Goal: Task Accomplishment & Management: Manage account settings

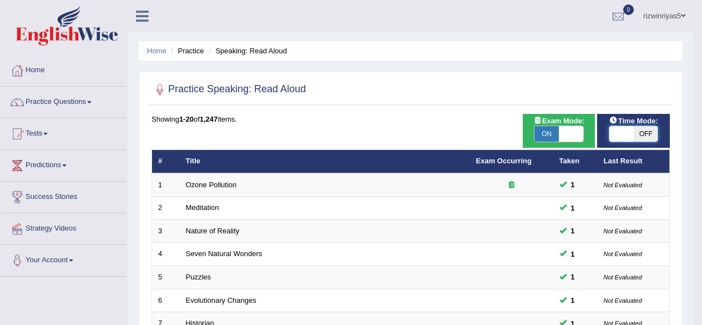
click at [621, 134] on span at bounding box center [621, 134] width 24 height 16
checkbox input "true"
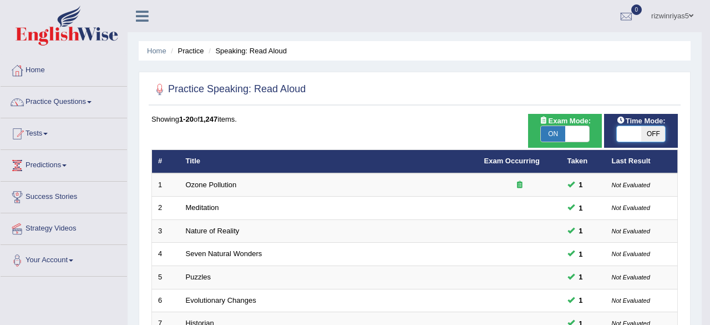
click at [0, 0] on div "Success Exam mode changed OK" at bounding box center [0, 0] width 0 height 0
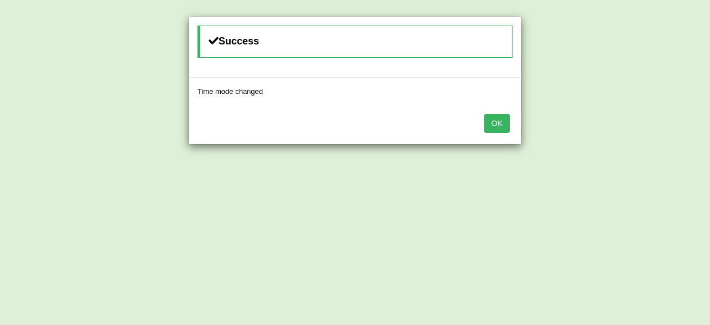
click at [495, 118] on button "OK" at bounding box center [497, 123] width 26 height 19
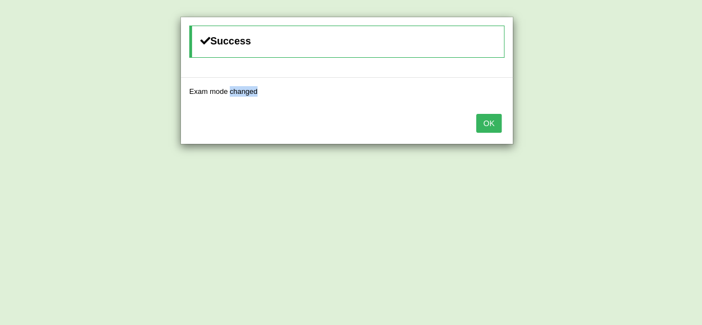
click at [495, 118] on button "OK" at bounding box center [489, 123] width 26 height 19
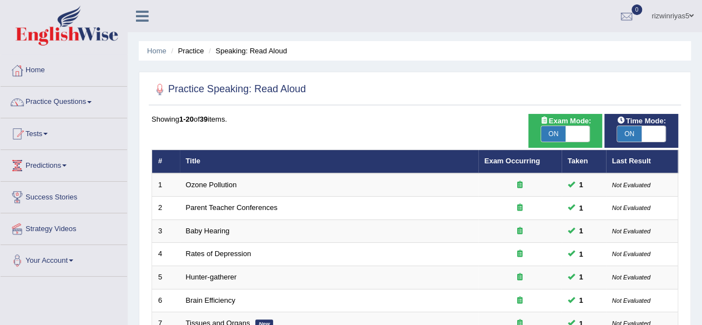
click at [84, 104] on link "Practice Questions" at bounding box center [64, 101] width 127 height 28
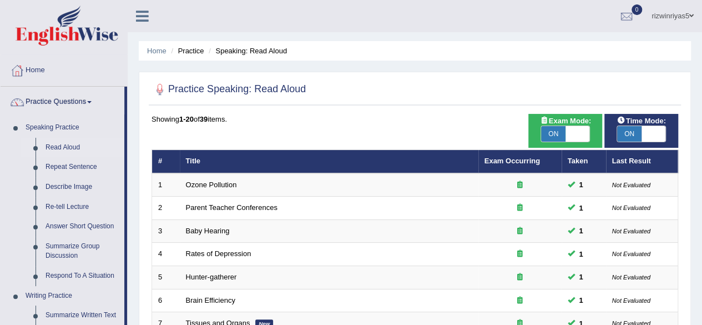
click at [84, 104] on link "Practice Questions" at bounding box center [63, 101] width 124 height 28
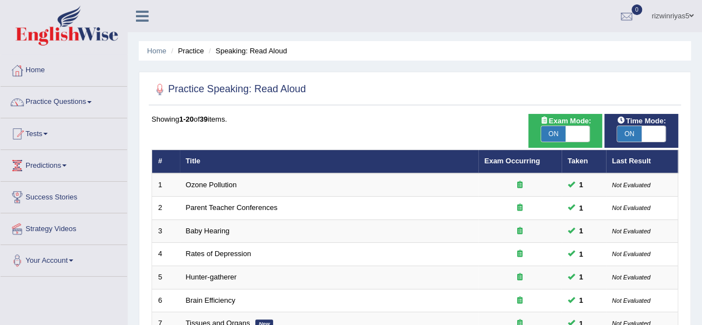
click at [84, 104] on link "Practice Questions" at bounding box center [64, 101] width 127 height 28
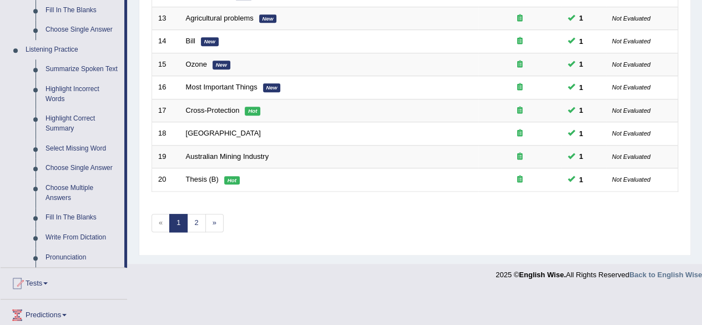
scroll to position [407, 0]
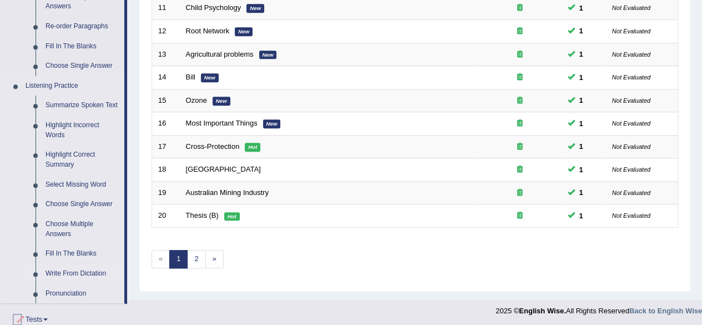
click at [95, 270] on link "Write From Dictation" at bounding box center [83, 274] width 84 height 20
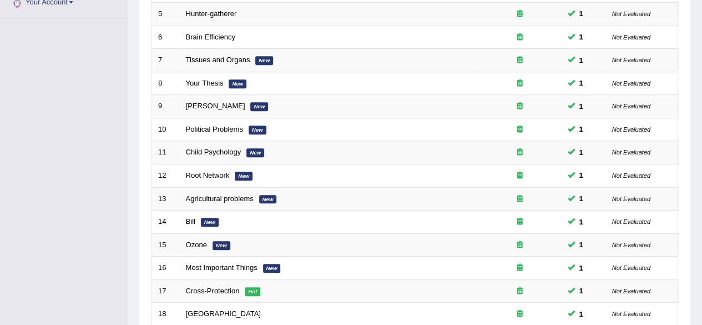
scroll to position [178, 0]
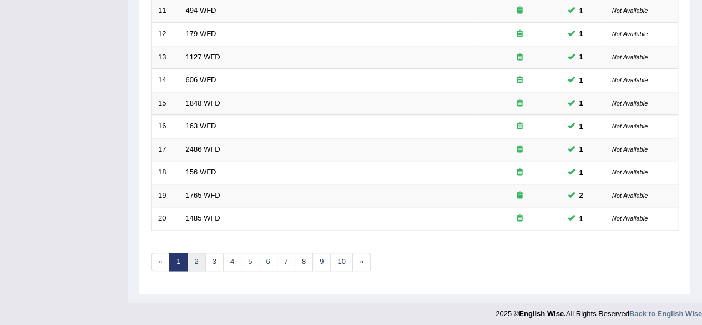
click at [196, 257] on link "2" at bounding box center [196, 261] width 18 height 18
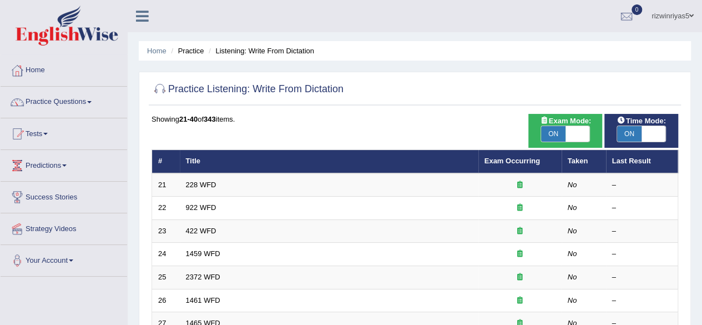
click at [201, 185] on link "228 WFD" at bounding box center [201, 184] width 31 height 8
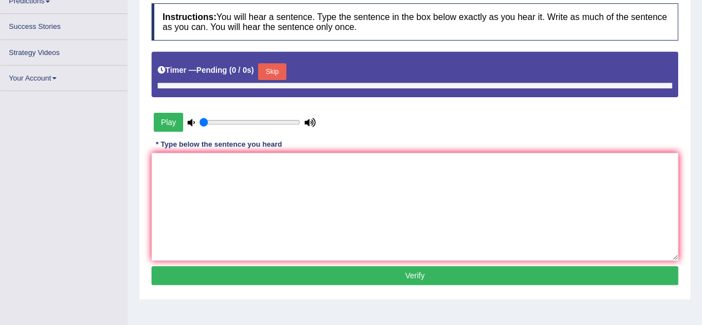
scroll to position [163, 0]
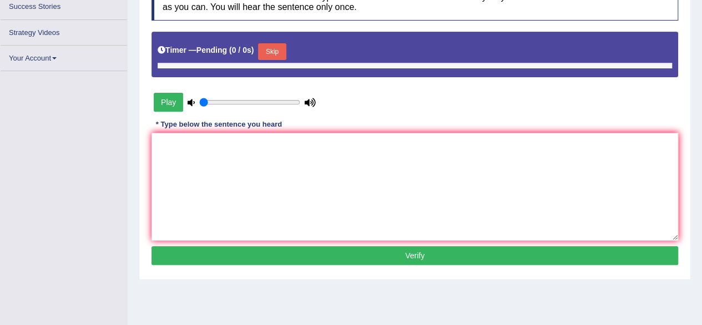
click at [423, 145] on div "Instructions: You will hear a sentence. Type the sentence in the box below exac…" at bounding box center [415, 126] width 532 height 296
type input "0.9"
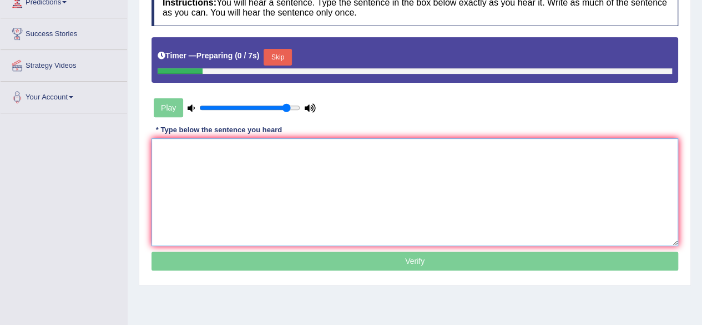
click at [338, 178] on textarea at bounding box center [414, 192] width 527 height 108
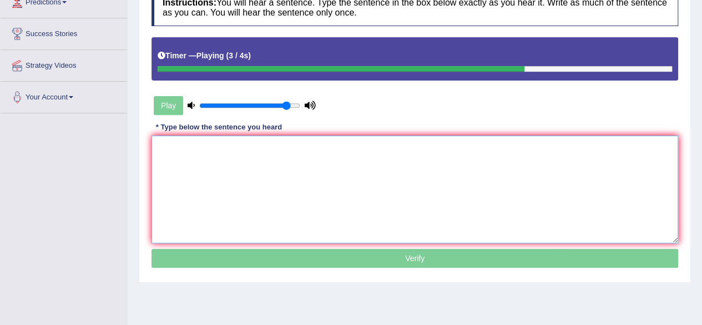
type textarea "c"
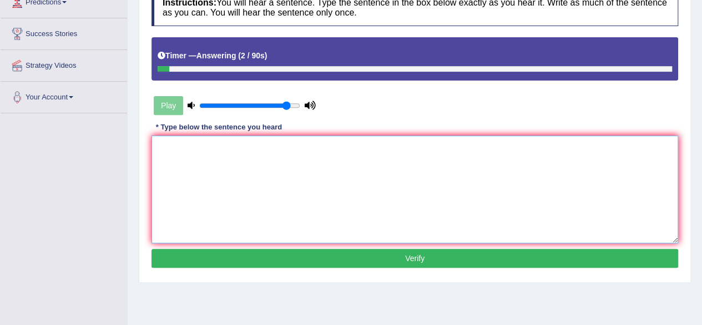
type textarea "O"
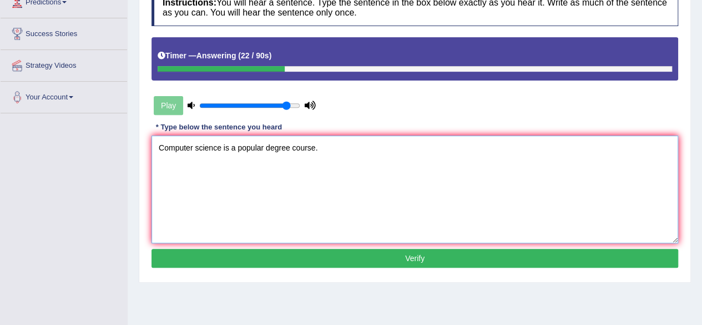
type textarea "Computer science is a popular degree course."
click at [347, 242] on div "Instructions: You will hear a sentence. Type the sentence in the box below exac…" at bounding box center [415, 129] width 532 height 293
click at [352, 254] on button "Verify" at bounding box center [414, 258] width 527 height 19
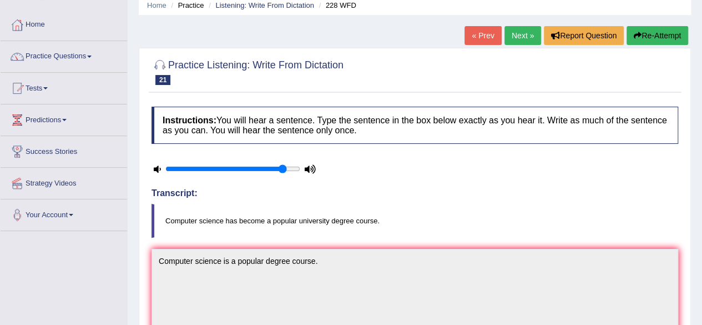
scroll to position [0, 0]
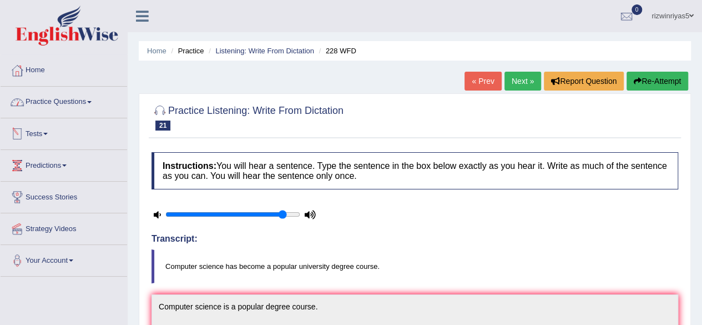
click at [46, 76] on link "Home" at bounding box center [64, 69] width 127 height 28
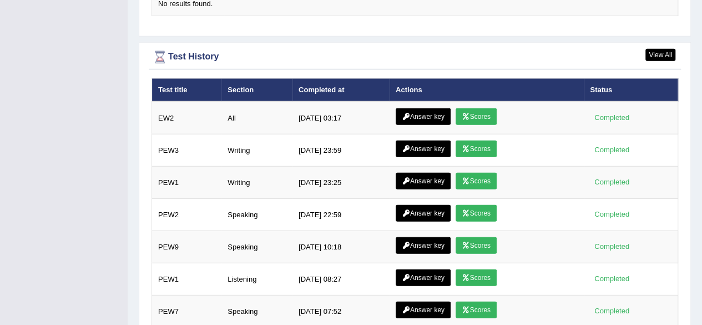
scroll to position [1435, 0]
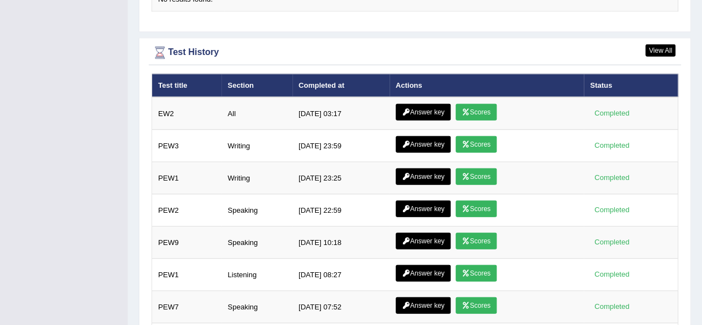
drag, startPoint x: 710, startPoint y: 103, endPoint x: 710, endPoint y: 295, distance: 191.4
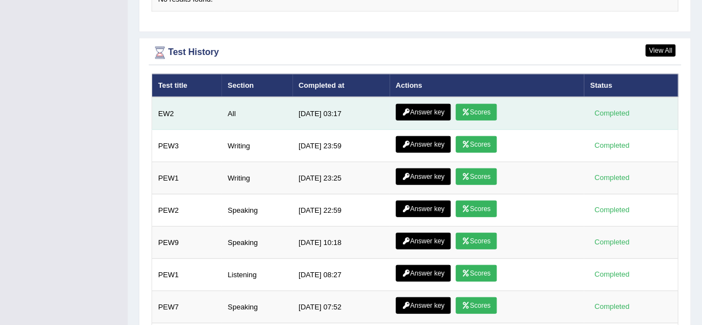
click at [485, 104] on link "Scores" at bounding box center [476, 112] width 41 height 17
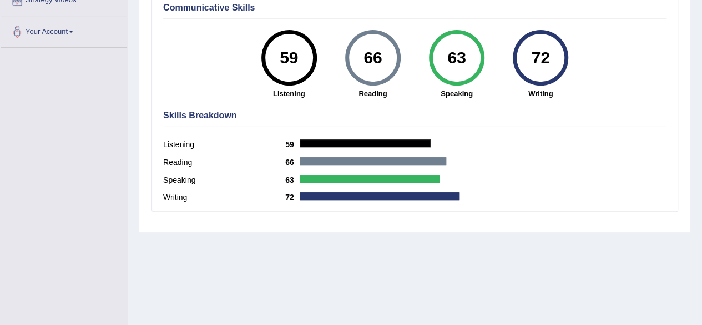
scroll to position [13, 0]
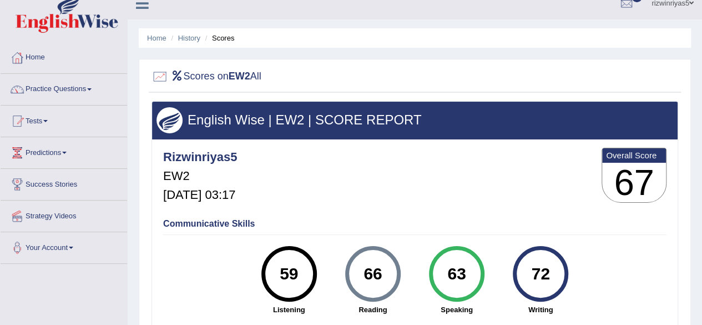
click at [701, 97] on html "Toggle navigation Home Practice Questions Speaking Practice Read Aloud Repeat S…" at bounding box center [351, 149] width 702 height 325
click at [191, 37] on link "History" at bounding box center [189, 38] width 22 height 8
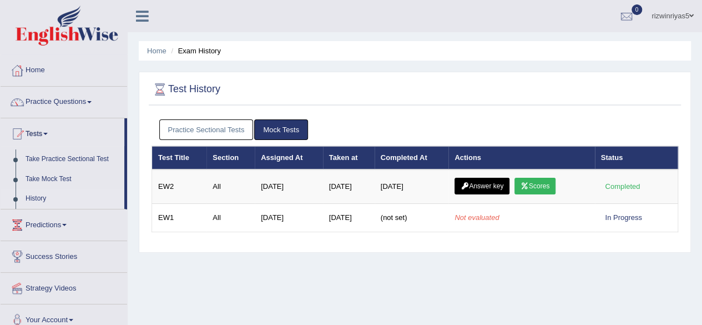
click at [492, 189] on link "Answer key" at bounding box center [481, 186] width 55 height 17
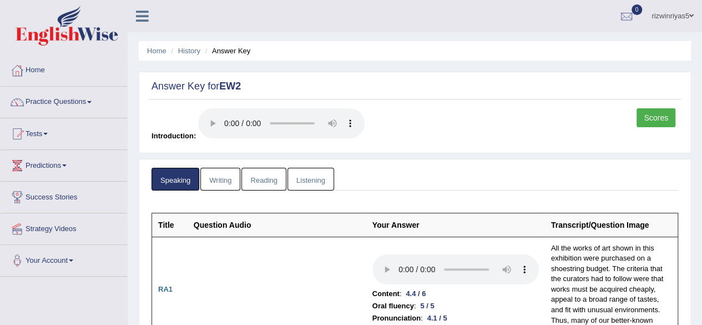
click at [219, 170] on link "Writing" at bounding box center [220, 179] width 40 height 23
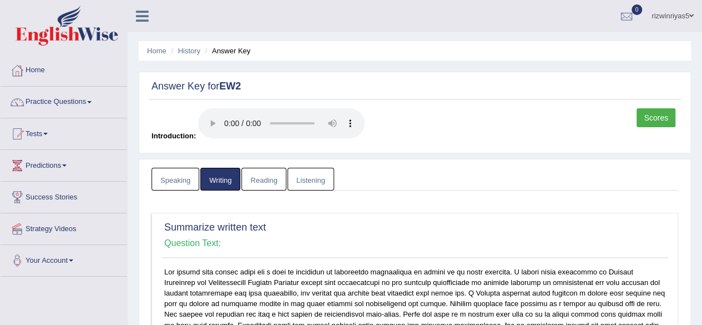
click at [274, 171] on link "Reading" at bounding box center [263, 179] width 44 height 23
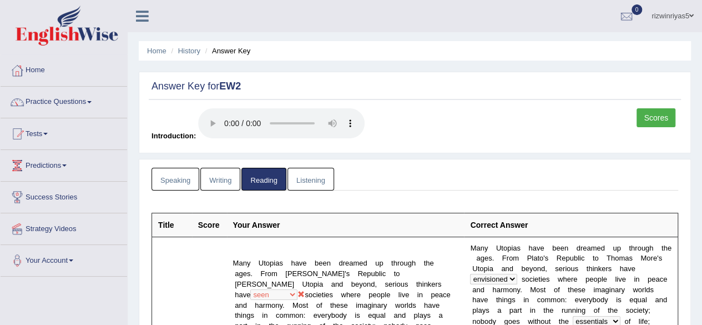
click at [313, 176] on link "Listening" at bounding box center [310, 179] width 47 height 23
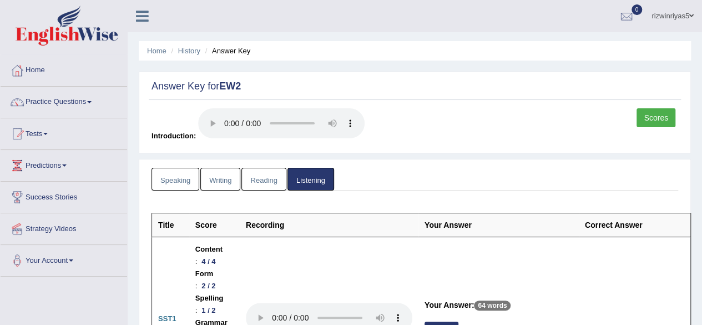
click at [180, 169] on link "Speaking" at bounding box center [175, 179] width 48 height 23
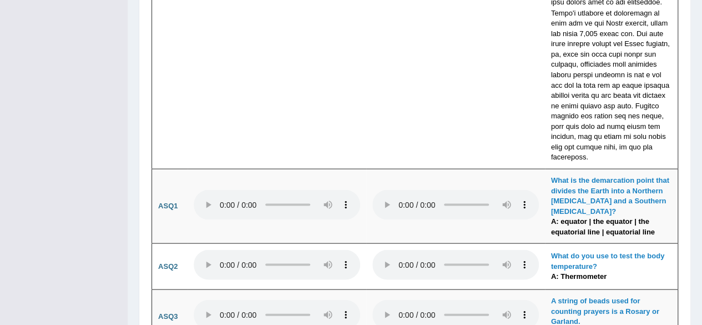
scroll to position [3141, 0]
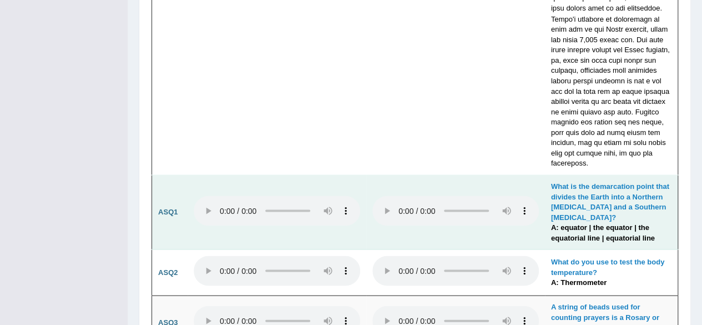
drag, startPoint x: 699, startPoint y: 217, endPoint x: 361, endPoint y: 169, distance: 341.3
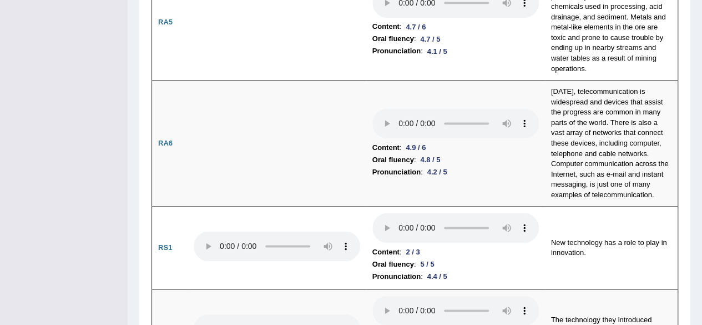
scroll to position [0, 0]
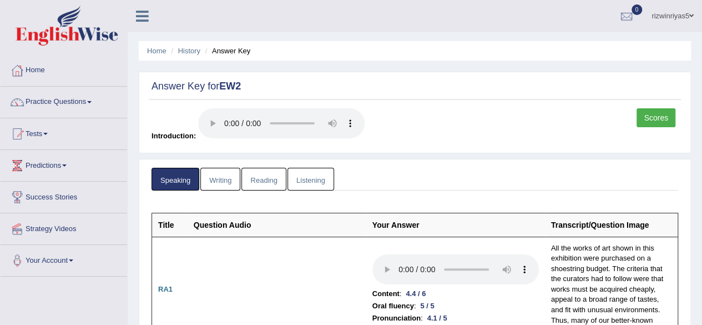
click at [221, 183] on link "Writing" at bounding box center [220, 179] width 40 height 23
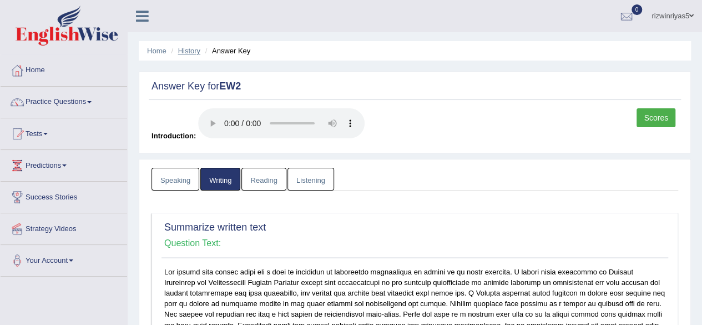
click at [190, 47] on link "History" at bounding box center [189, 51] width 22 height 8
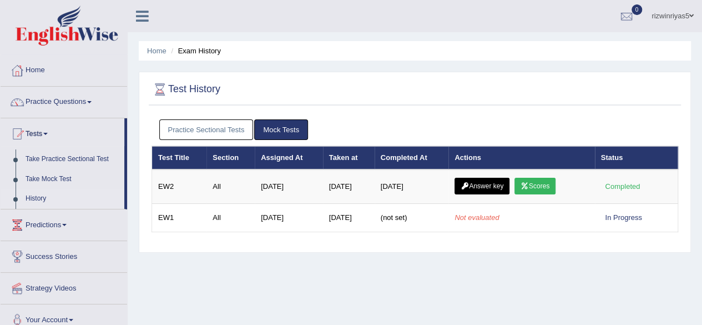
click at [159, 49] on link "Home" at bounding box center [156, 51] width 19 height 8
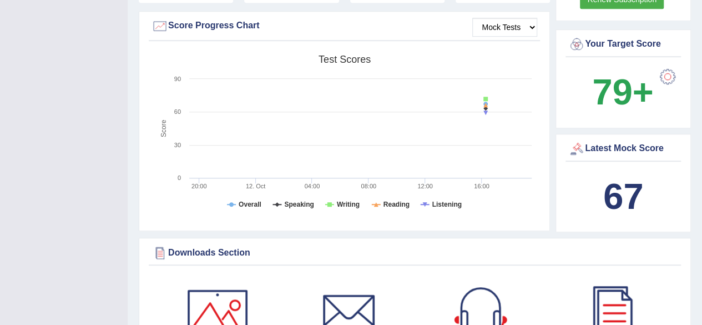
scroll to position [326, 0]
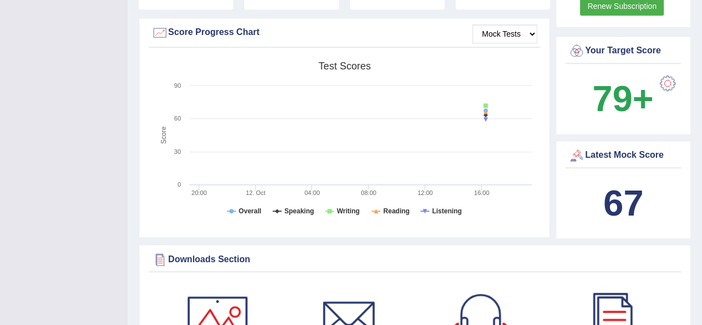
click at [517, 26] on select "Mock Tests" at bounding box center [504, 33] width 65 height 19
click at [670, 72] on div at bounding box center [667, 83] width 22 height 22
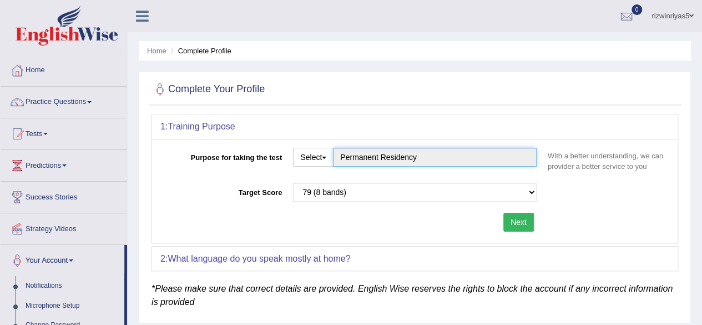
click at [375, 153] on input "Permanent Residency" at bounding box center [435, 157] width 204 height 19
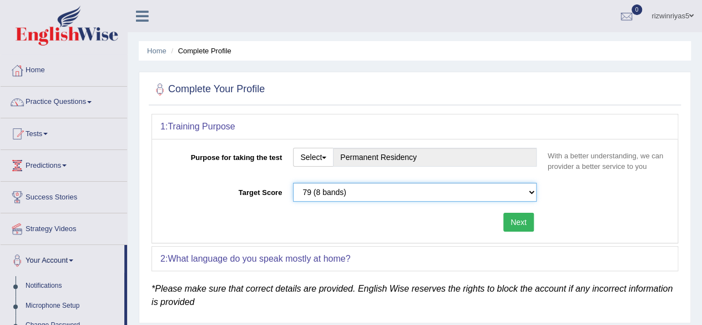
click at [340, 191] on select "Please select the correct value 50 (6 bands) 58 (6.5 bands) 65 (7 bands) 79 (8 …" at bounding box center [415, 192] width 244 height 19
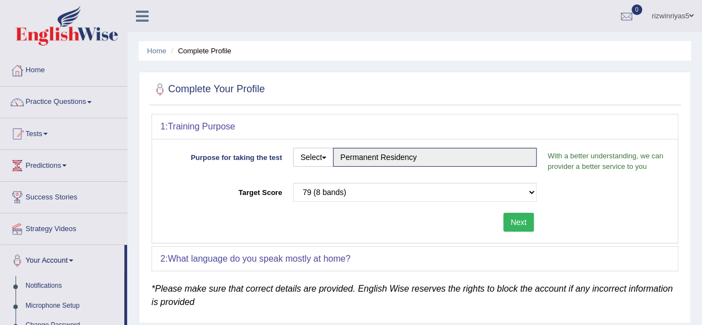
click at [224, 194] on label "Target Score" at bounding box center [223, 190] width 127 height 15
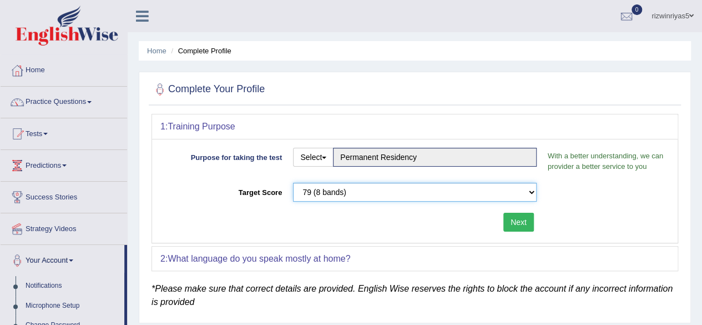
click at [293, 194] on select "Please select the correct value 50 (6 bands) 58 (6.5 bands) 65 (7 bands) 79 (8 …" at bounding box center [415, 192] width 244 height 19
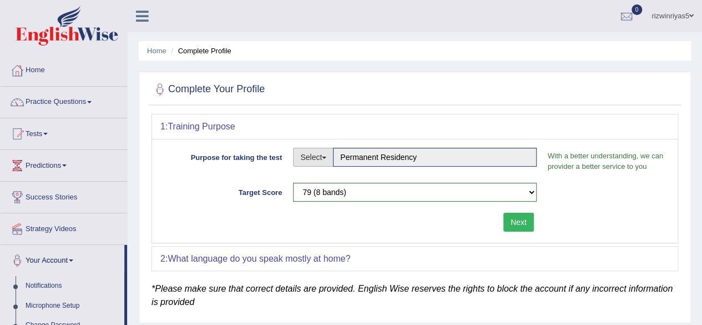
click at [307, 154] on button "Select" at bounding box center [313, 157] width 41 height 19
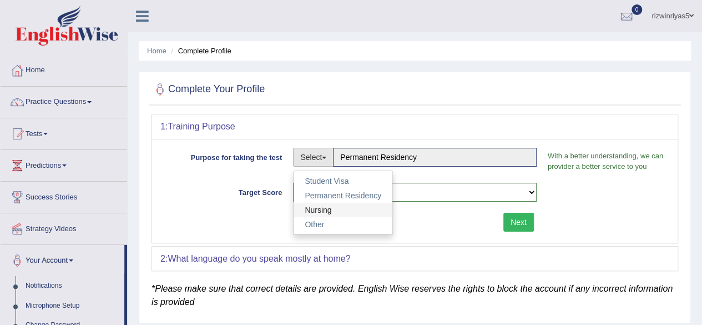
click at [330, 206] on link "Nursing" at bounding box center [343, 210] width 99 height 14
type input "Nursing"
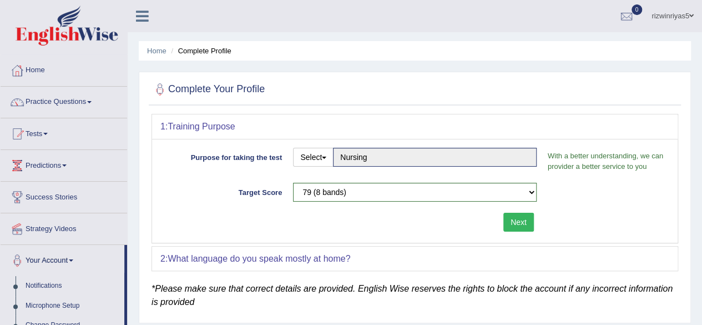
click at [458, 178] on div "Purpose for taking the test Select Student Visa Permanent Residency Nursing Oth…" at bounding box center [414, 191] width 525 height 104
click at [449, 186] on select "Please select the correct value 50 (6 bands) 58 (6.5 bands) 65 (7 bands) 79 (8 …" at bounding box center [415, 192] width 244 height 19
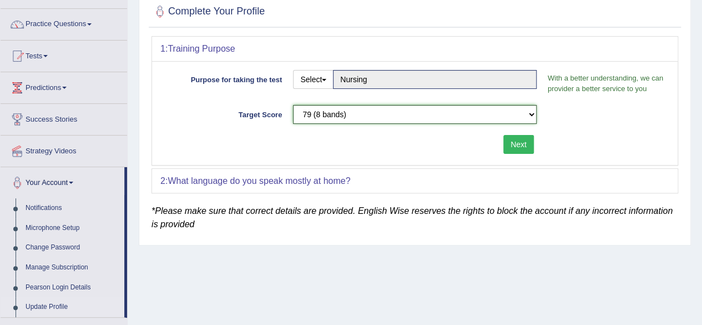
scroll to position [88, 0]
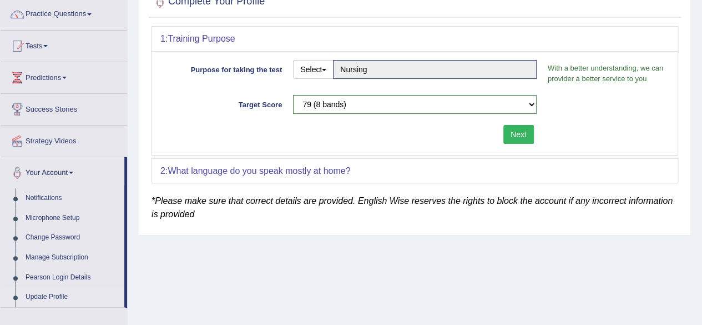
click at [524, 137] on button "Next" at bounding box center [518, 134] width 31 height 19
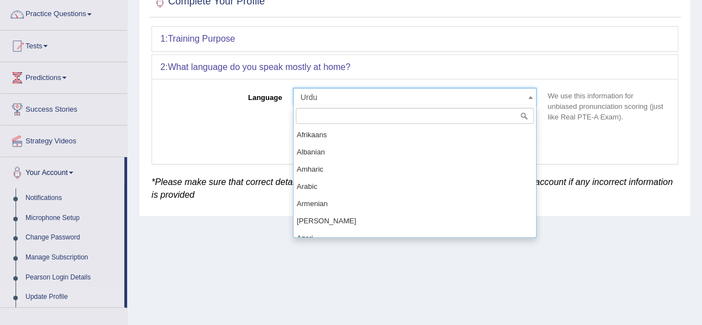
click at [485, 88] on span "Urdu" at bounding box center [415, 97] width 244 height 19
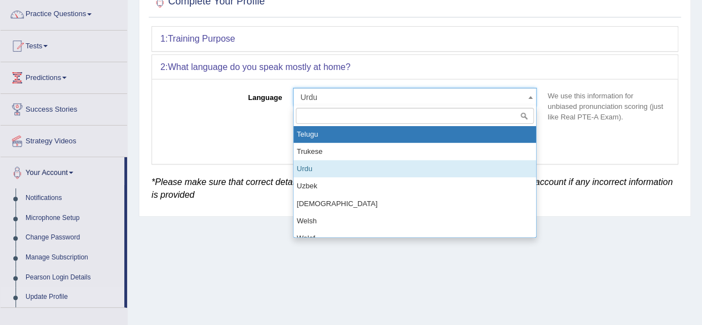
click at [472, 115] on input "search" at bounding box center [415, 116] width 238 height 16
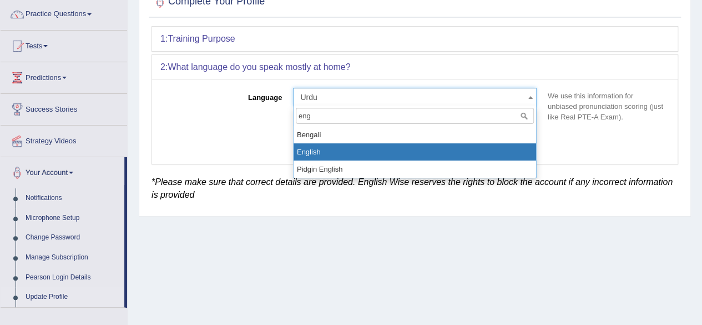
type input "eng"
select select "English"
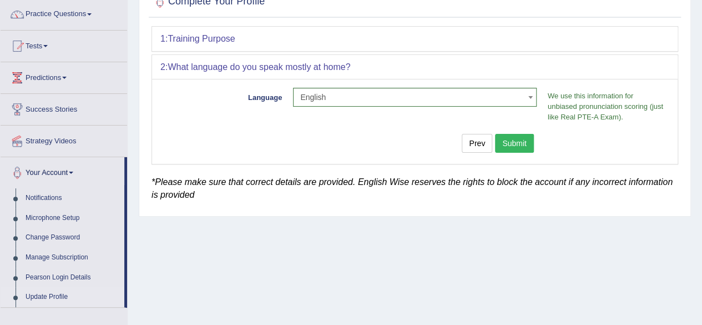
click at [507, 139] on button "Submit" at bounding box center [514, 143] width 39 height 19
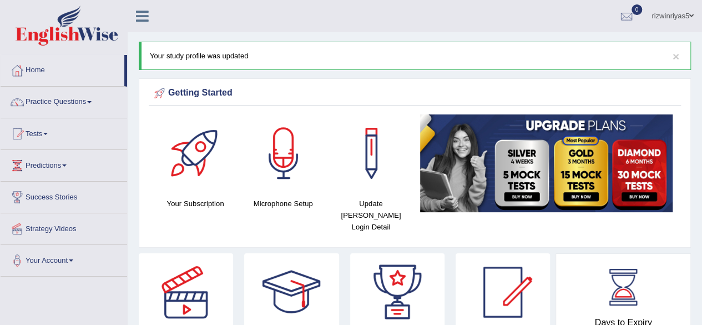
drag, startPoint x: 710, startPoint y: 183, endPoint x: 654, endPoint y: 17, distance: 174.6
click at [654, 17] on html "Toggle navigation Home Practice Questions Speaking Practice Read Aloud Repeat S…" at bounding box center [351, 162] width 702 height 325
